Goal: Go to known website: Go to known website

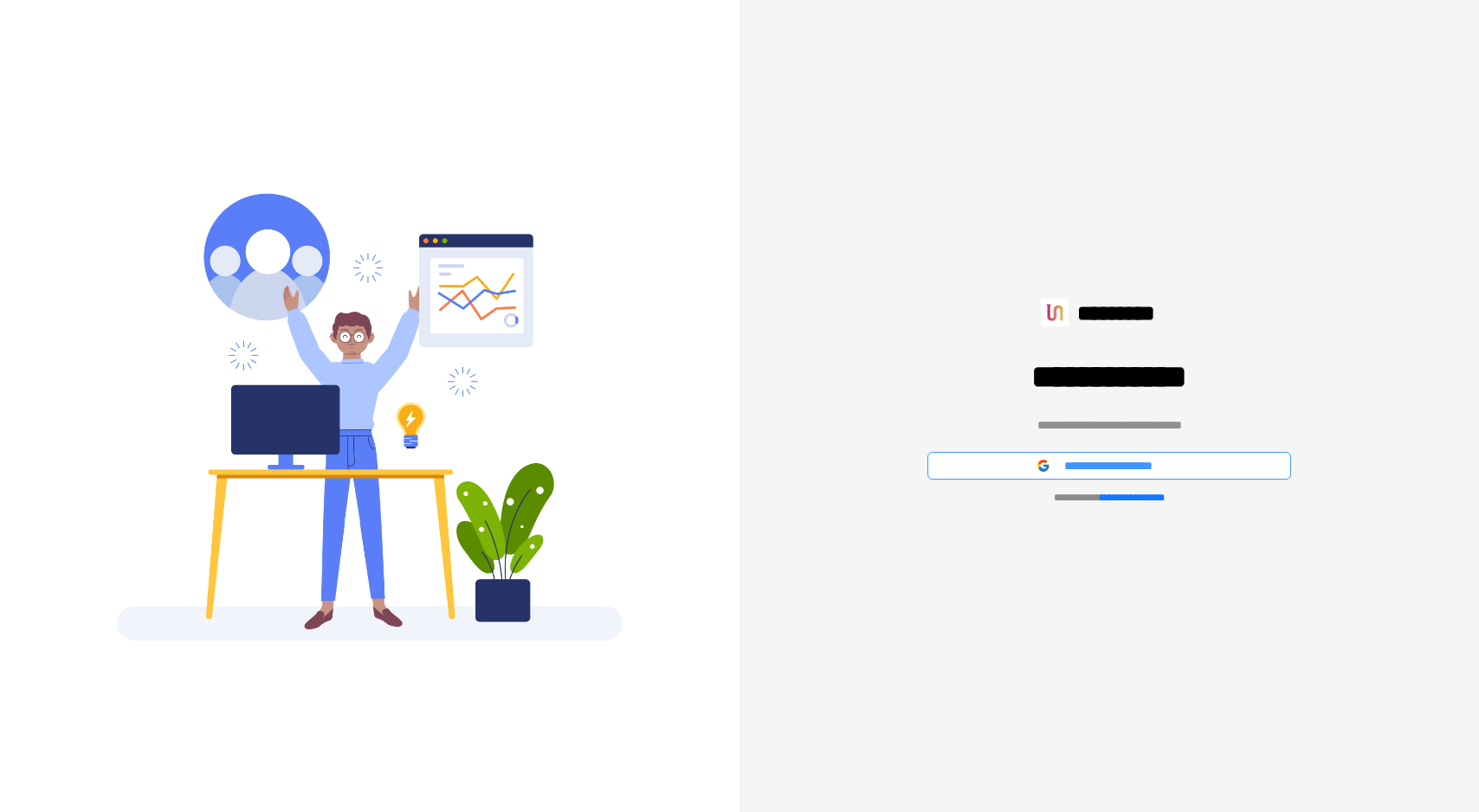
click at [1056, 466] on button "**********" at bounding box center [1109, 466] width 364 height 28
